Goal: Task Accomplishment & Management: Manage account settings

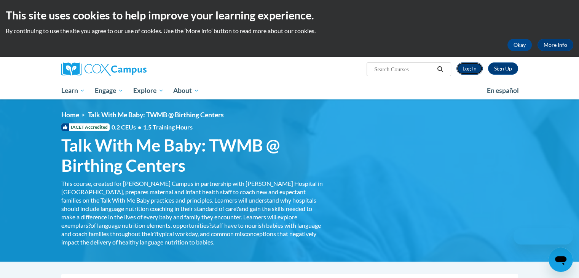
click at [461, 68] on link "Log In" at bounding box center [470, 68] width 26 height 12
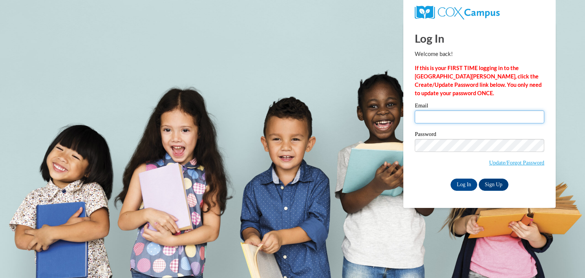
click at [442, 116] on input "Email" at bounding box center [480, 116] width 130 height 13
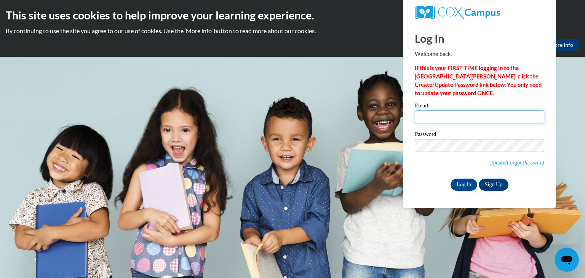
click at [432, 112] on input "Email" at bounding box center [480, 116] width 130 height 13
click at [432, 116] on input "Email" at bounding box center [480, 116] width 130 height 13
